Goal: Task Accomplishment & Management: Manage account settings

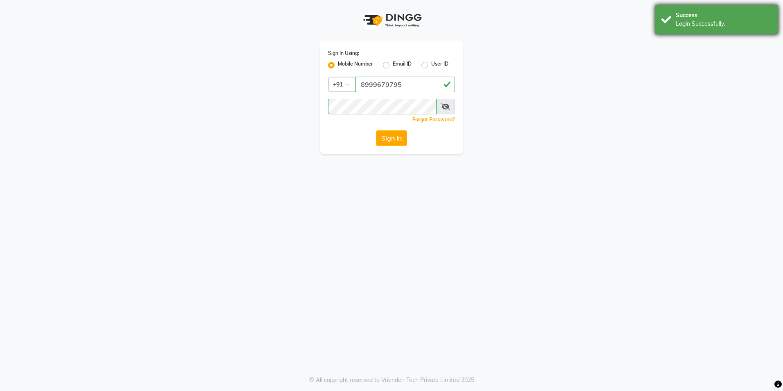
click at [692, 19] on div "Success" at bounding box center [724, 15] width 96 height 9
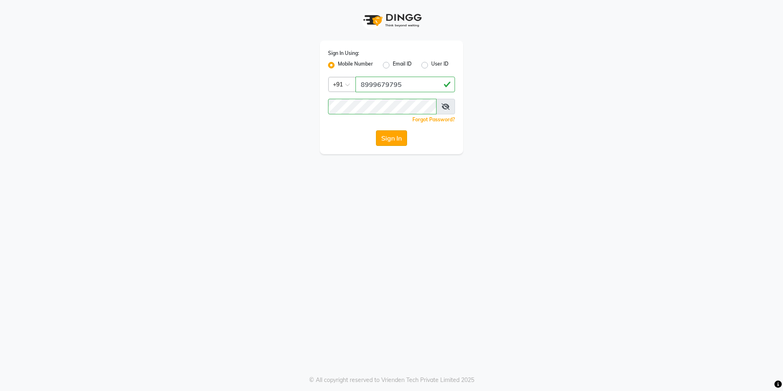
click at [394, 141] on button "Sign In" at bounding box center [391, 138] width 31 height 16
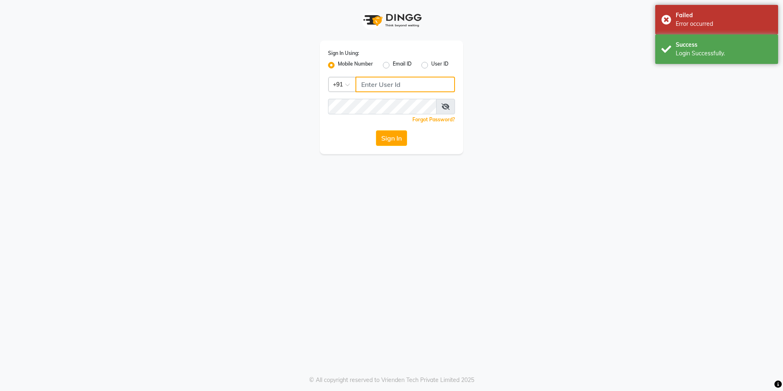
type input "8999679795"
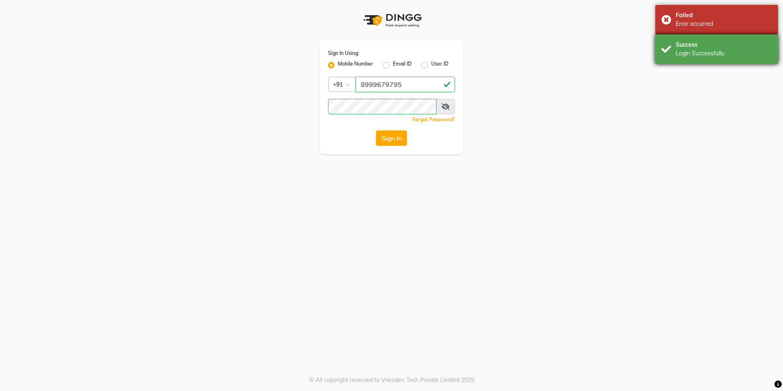
click at [699, 46] on div "Success" at bounding box center [724, 45] width 96 height 9
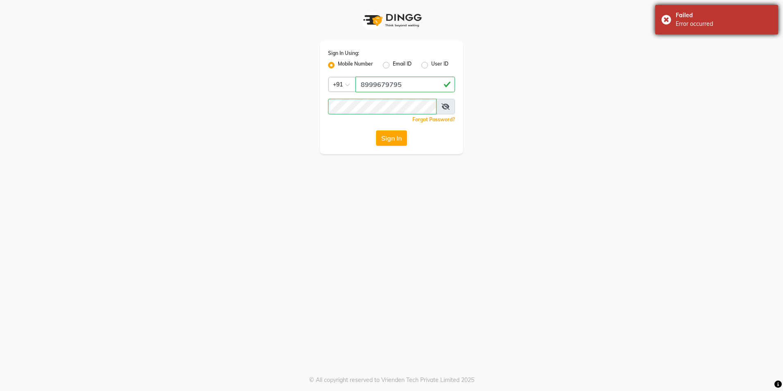
click at [710, 20] on div "Error occurred" at bounding box center [724, 24] width 96 height 9
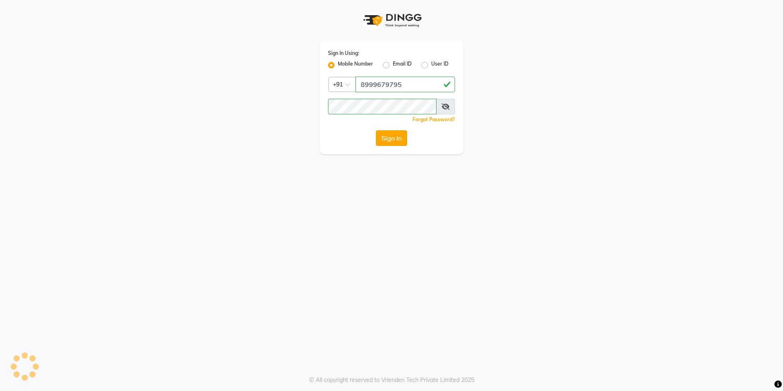
click at [397, 135] on button "Sign In" at bounding box center [391, 138] width 31 height 16
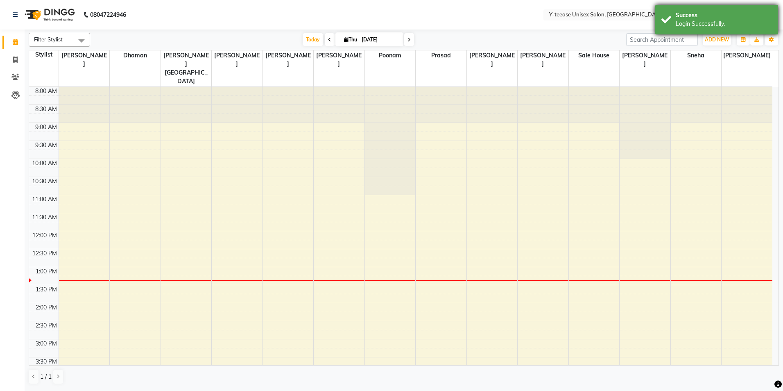
click at [716, 20] on div "Login Successfully." at bounding box center [724, 24] width 96 height 9
